Goal: Connect with others: Connect with other users

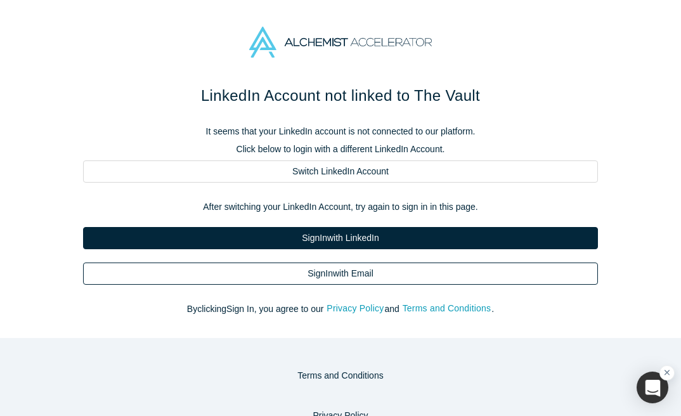
click at [371, 276] on link "Sign In with Email" at bounding box center [340, 273] width 515 height 22
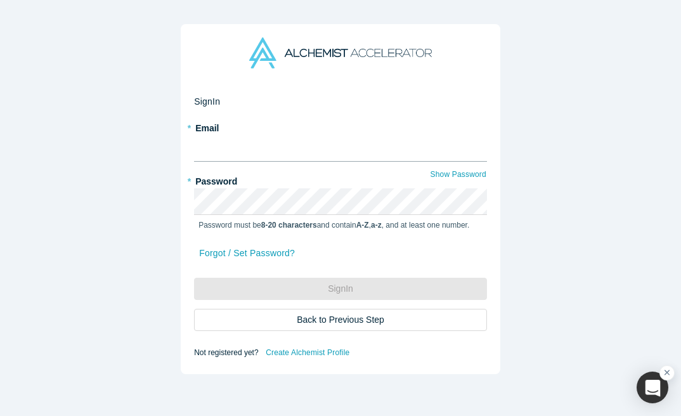
type input "turo.pekari@copyrightdelta.com"
click at [340, 289] on button "Sign In" at bounding box center [340, 289] width 293 height 22
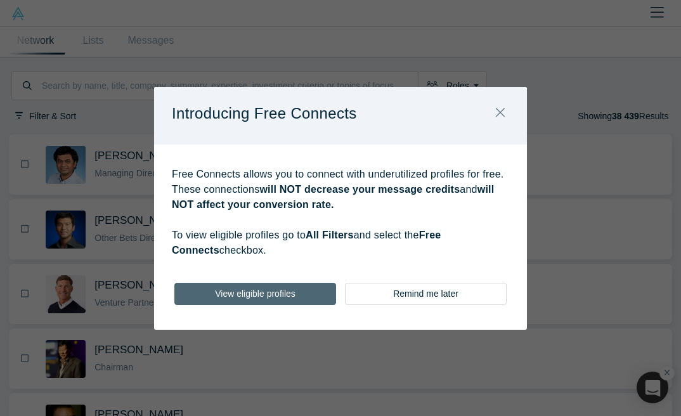
click at [269, 297] on button "View eligible profiles" at bounding box center [255, 294] width 162 height 22
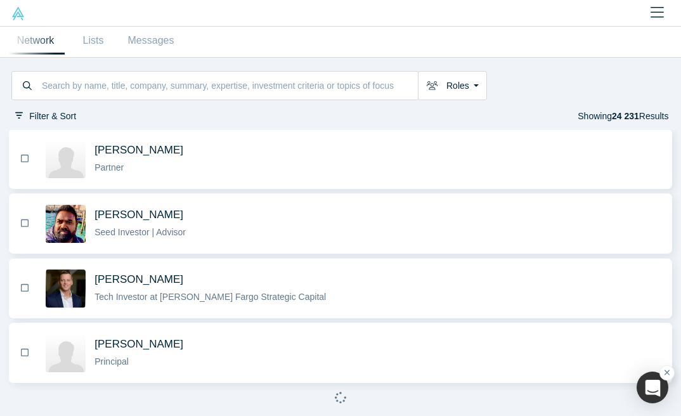
scroll to position [1079, 0]
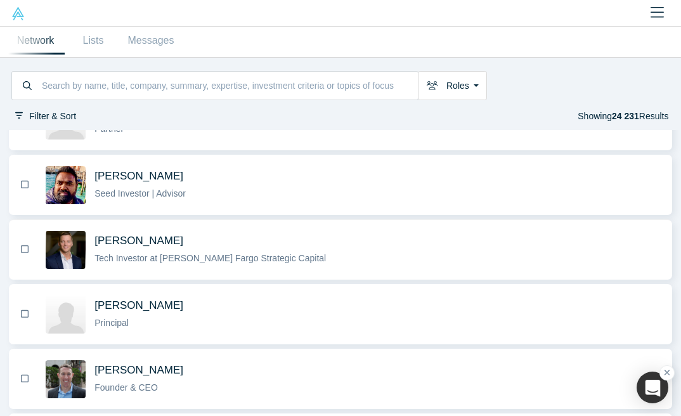
click at [155, 247] on span "[PERSON_NAME]" at bounding box center [138, 240] width 89 height 13
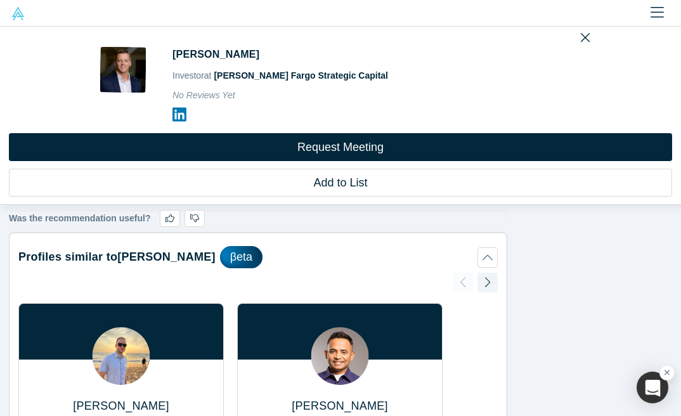
click at [178, 119] on icon at bounding box center [179, 115] width 14 height 14
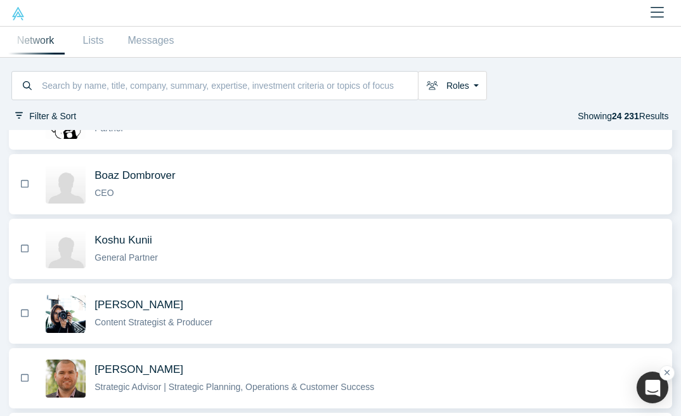
scroll to position [451, 0]
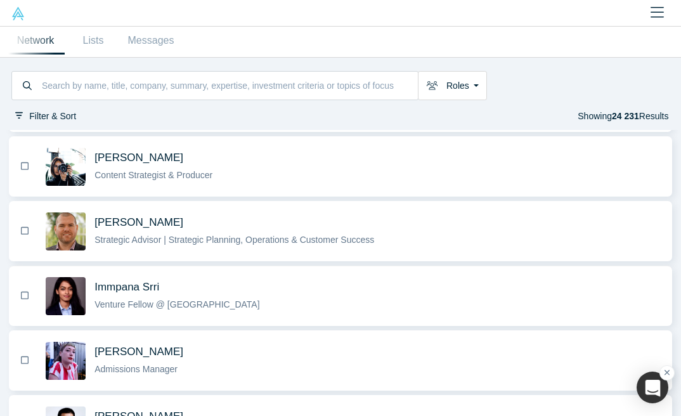
click at [145, 294] on span "Immpana Srri" at bounding box center [126, 286] width 65 height 13
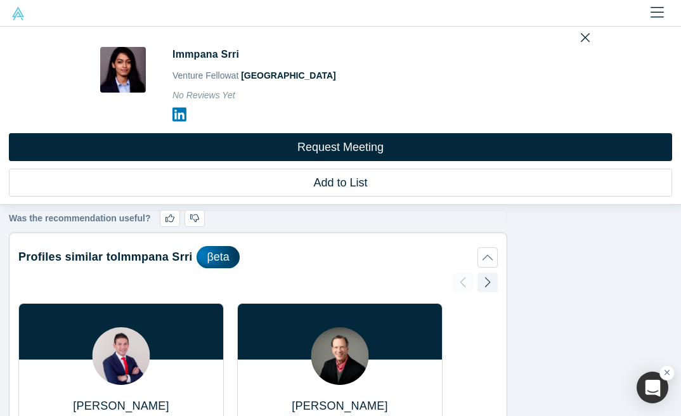
click at [180, 113] on icon at bounding box center [179, 115] width 14 height 14
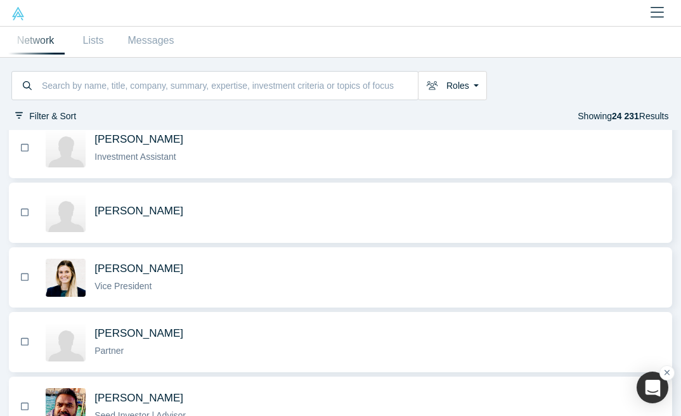
scroll to position [865, 0]
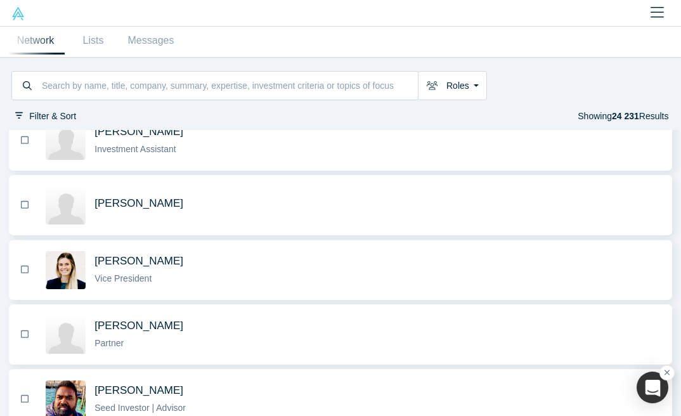
click at [164, 268] on span "[PERSON_NAME]" at bounding box center [138, 260] width 89 height 13
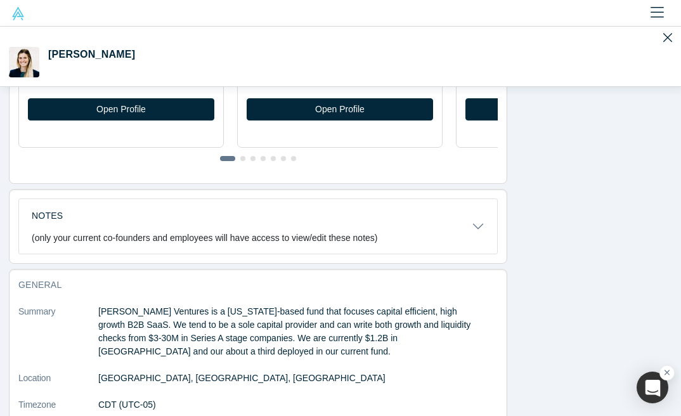
scroll to position [551, 0]
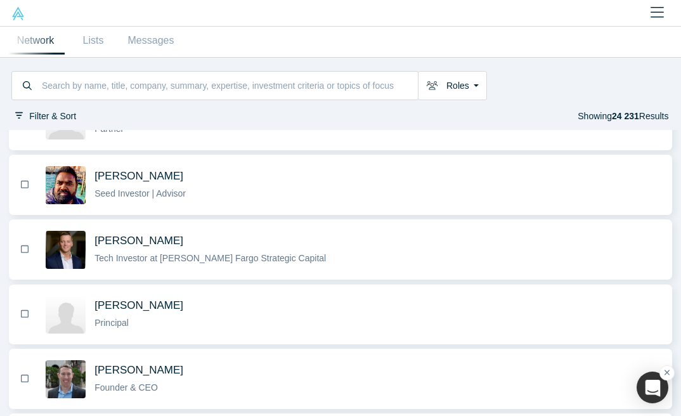
scroll to position [1294, 0]
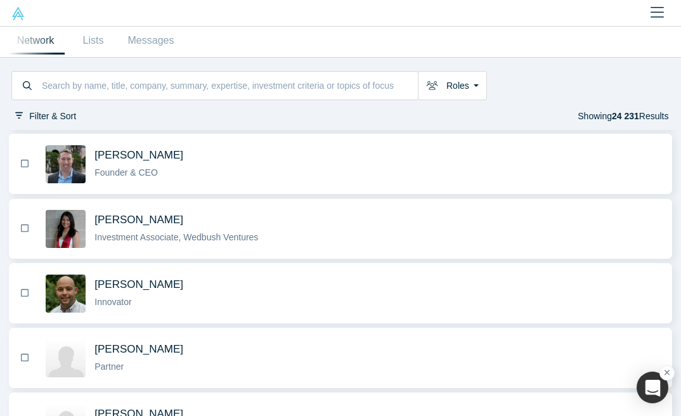
click at [137, 226] on span "[PERSON_NAME]" at bounding box center [138, 219] width 89 height 13
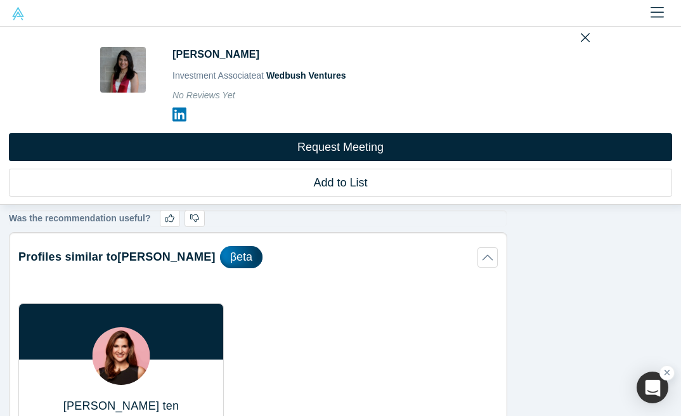
click at [176, 112] on icon at bounding box center [179, 115] width 14 height 16
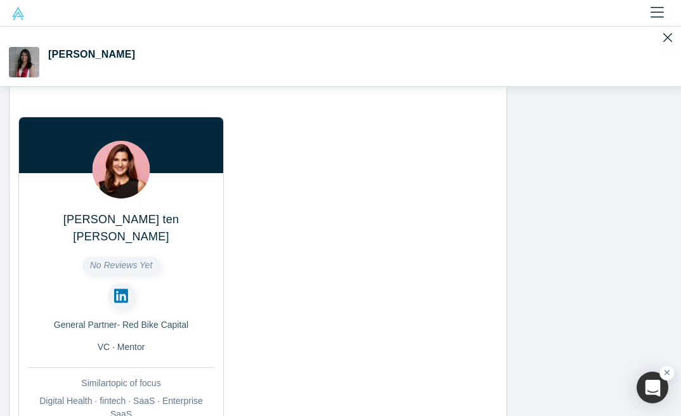
scroll to position [203, 0]
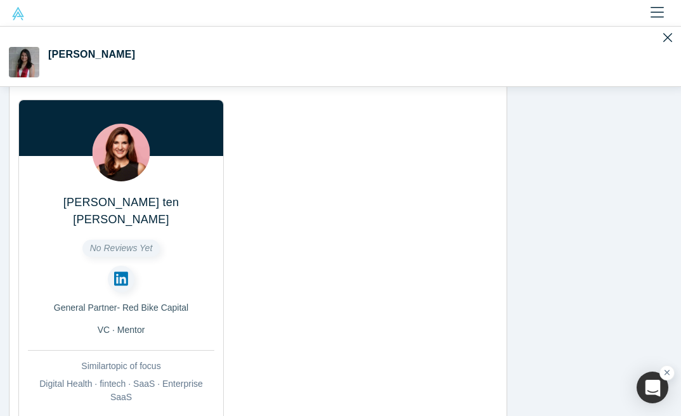
click at [123, 271] on icon at bounding box center [121, 278] width 14 height 14
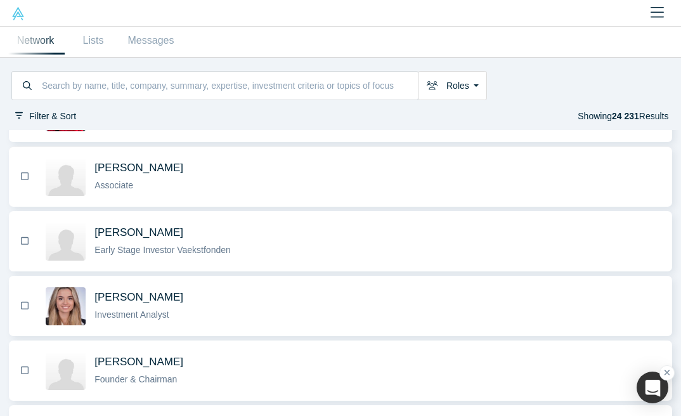
scroll to position [2640, 0]
click at [138, 108] on span "[PERSON_NAME]" at bounding box center [138, 101] width 89 height 13
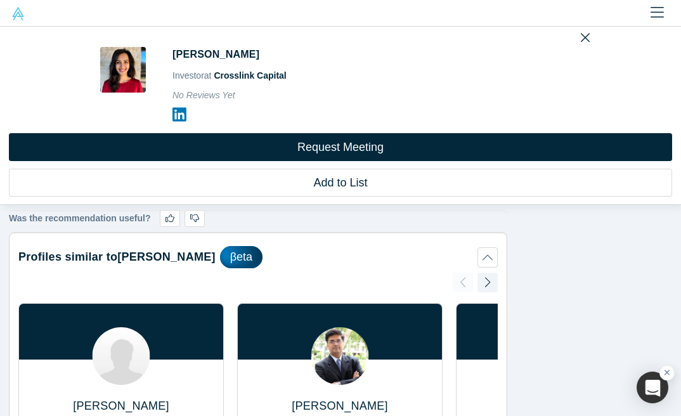
click at [183, 119] on icon at bounding box center [179, 115] width 14 height 16
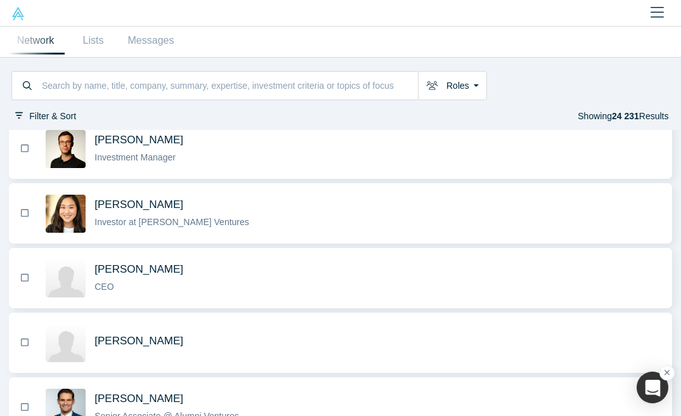
scroll to position [3186, 0]
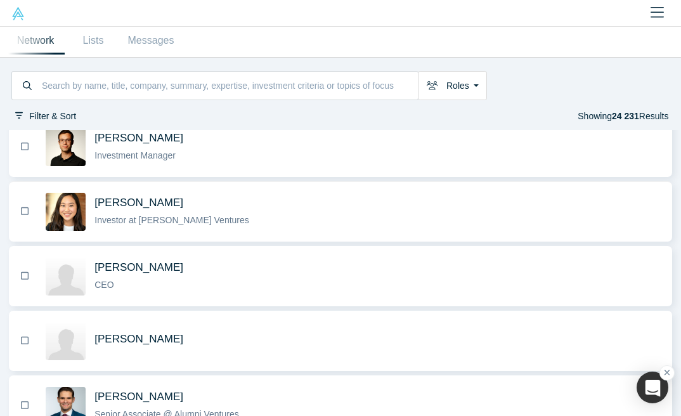
click at [140, 209] on span "[PERSON_NAME]" at bounding box center [138, 202] width 89 height 13
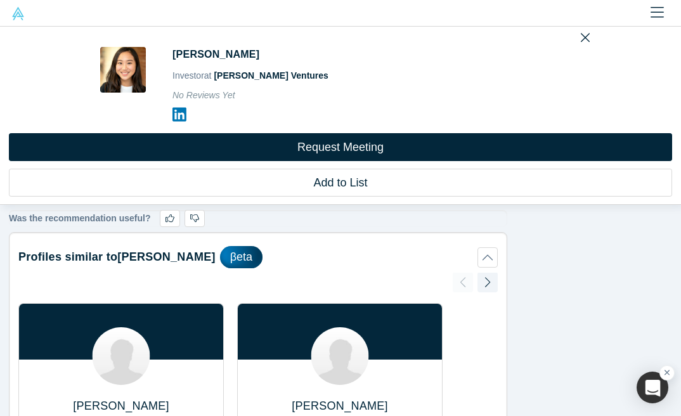
click at [183, 113] on icon at bounding box center [179, 115] width 14 height 14
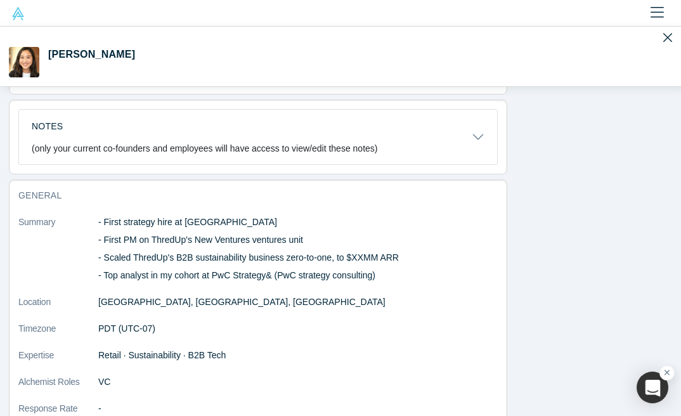
scroll to position [609, 0]
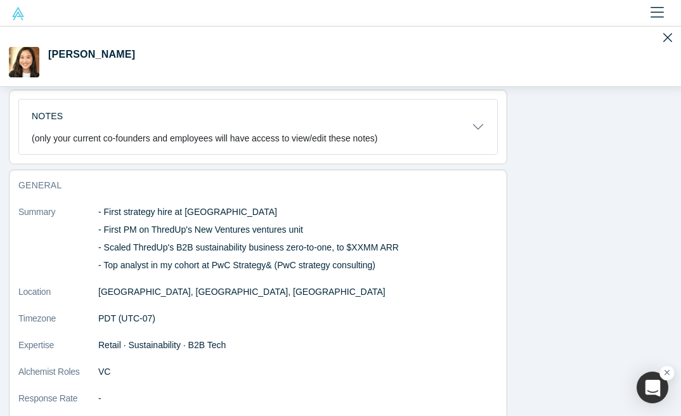
click at [480, 126] on button "Notes (only your current co-founders and employees will have access to view/edi…" at bounding box center [258, 127] width 478 height 55
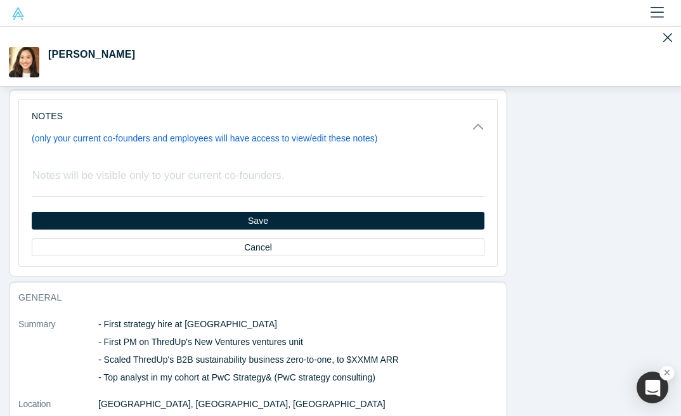
click at [480, 126] on button "Notes (only your current co-founders and employees will have access to view/edi…" at bounding box center [258, 127] width 478 height 55
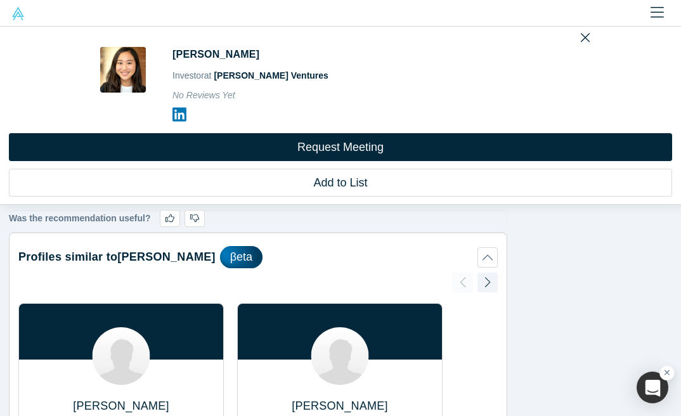
scroll to position [0, 0]
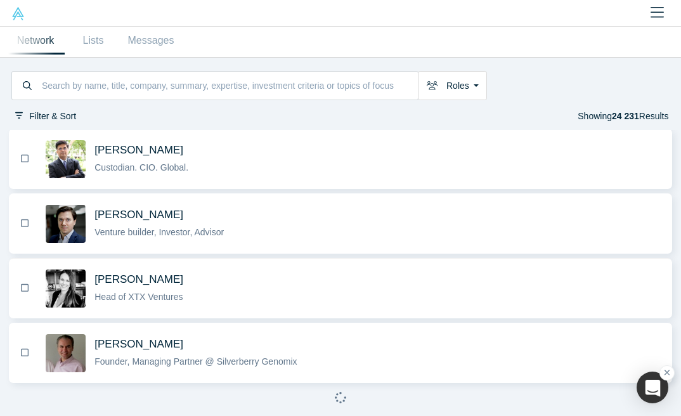
scroll to position [3742, 0]
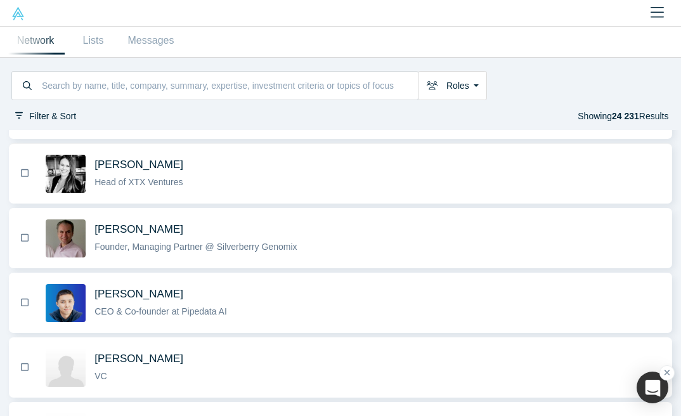
click at [144, 171] on span "[PERSON_NAME]" at bounding box center [138, 164] width 89 height 13
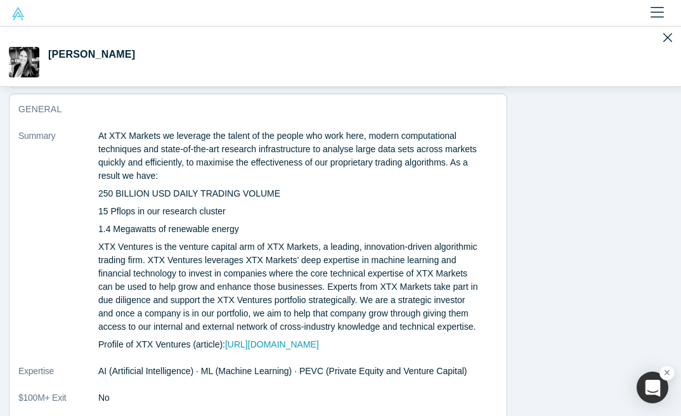
scroll to position [713, 0]
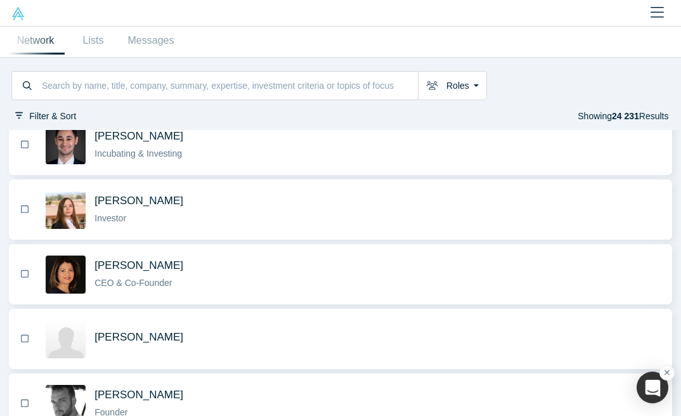
scroll to position [4675, 0]
click at [158, 143] on span "[PERSON_NAME]" at bounding box center [138, 136] width 89 height 13
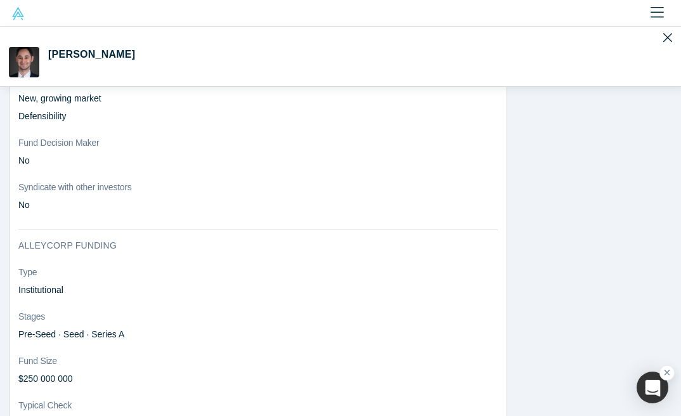
scroll to position [1184, 0]
